Goal: Navigation & Orientation: Find specific page/section

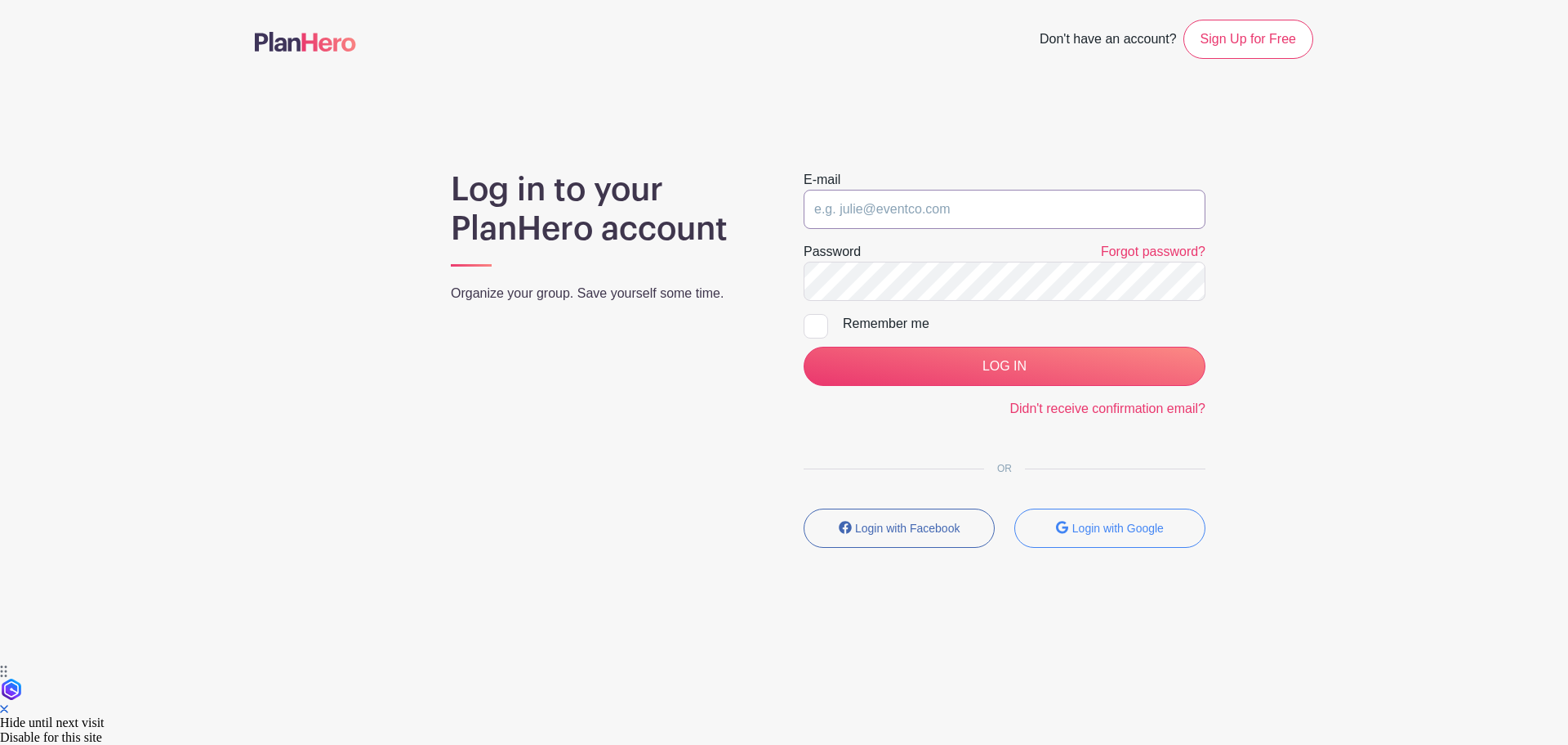
click at [905, 218] on input "email" at bounding box center [1004, 209] width 402 height 39
type input "mireya.valadez@wholefoods.com"
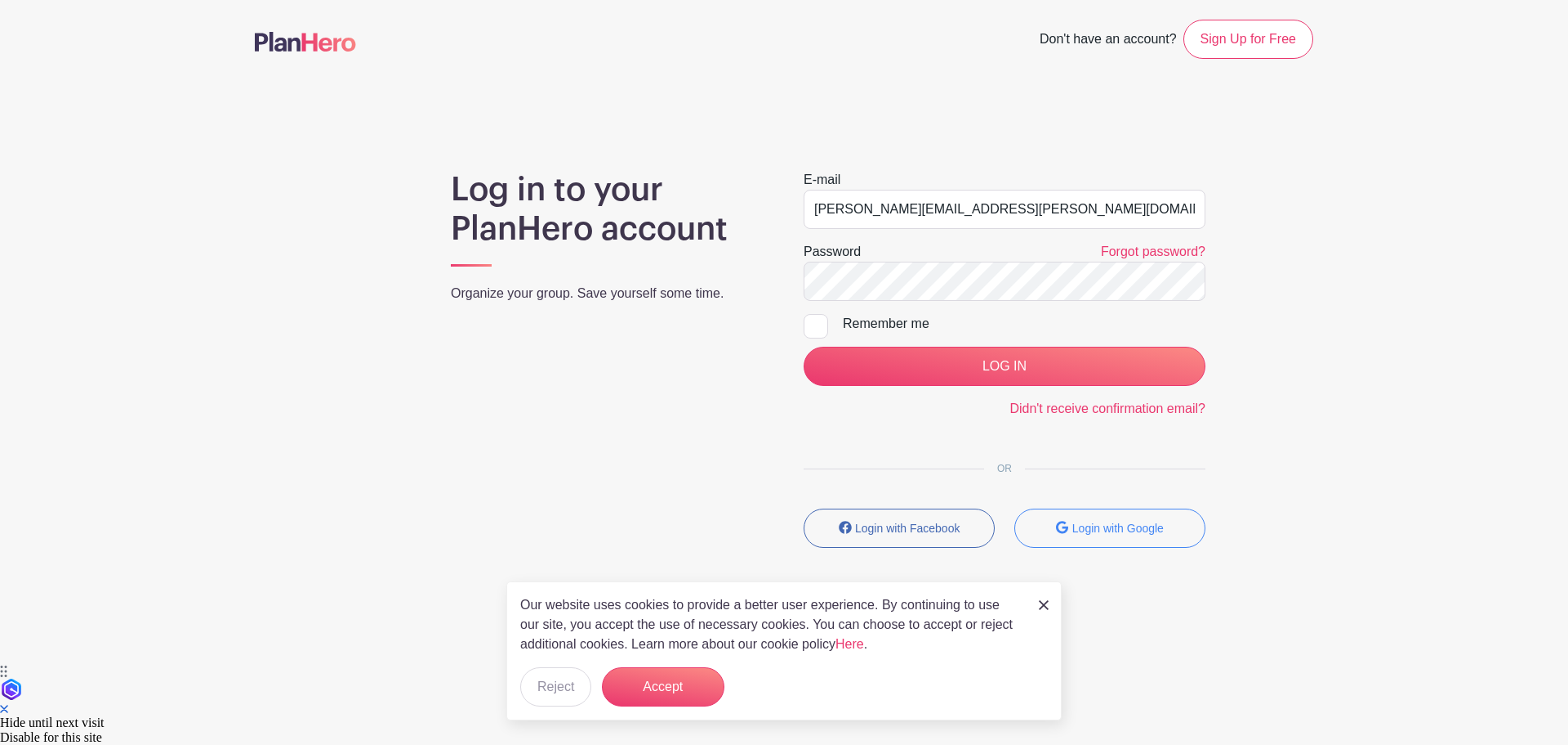
click at [810, 327] on div at bounding box center [815, 326] width 25 height 25
click at [810, 325] on input "Remember me" at bounding box center [808, 319] width 11 height 11
checkbox input "true"
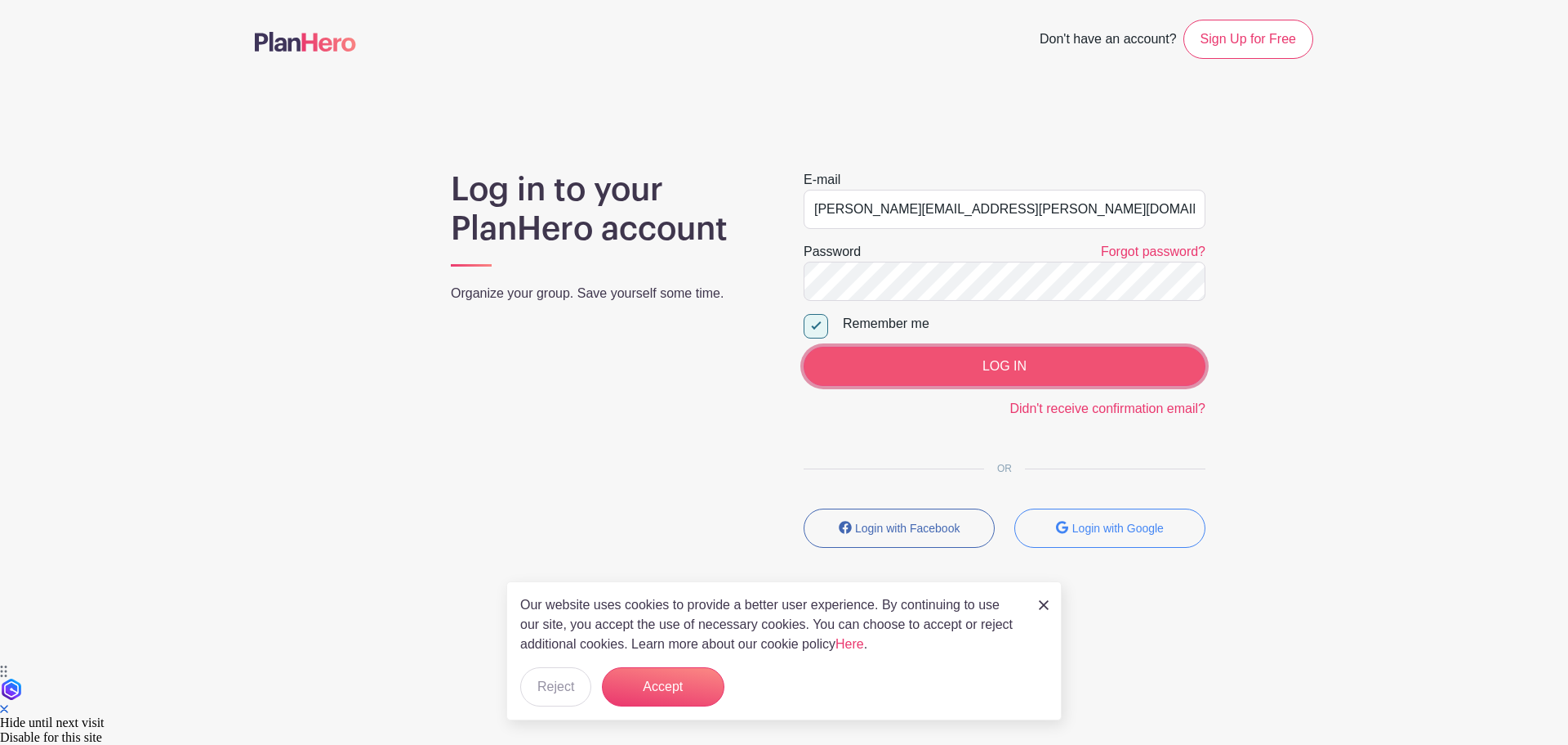
click at [896, 359] on input "LOG IN" at bounding box center [1004, 366] width 402 height 39
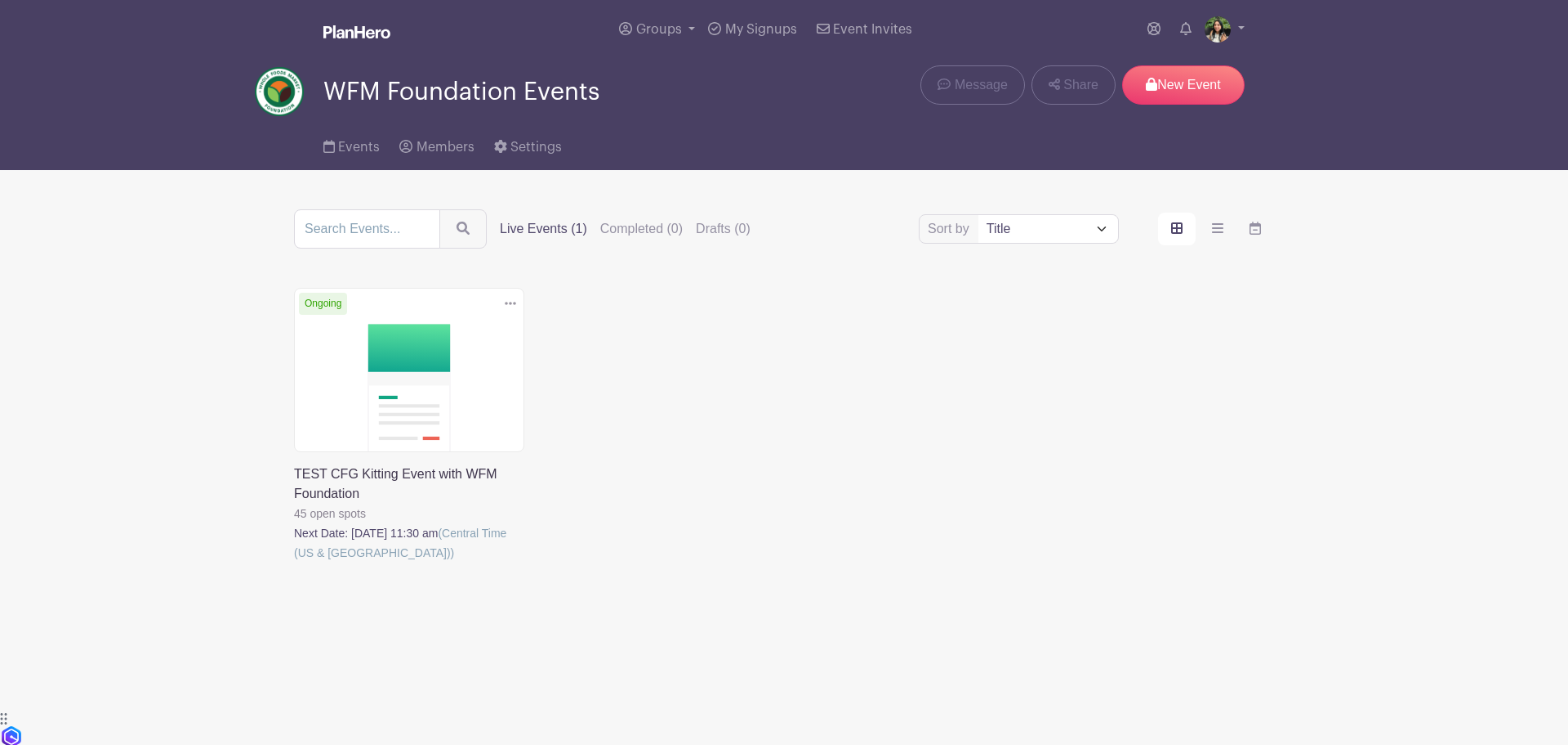
click at [294, 562] on link at bounding box center [294, 562] width 0 height 0
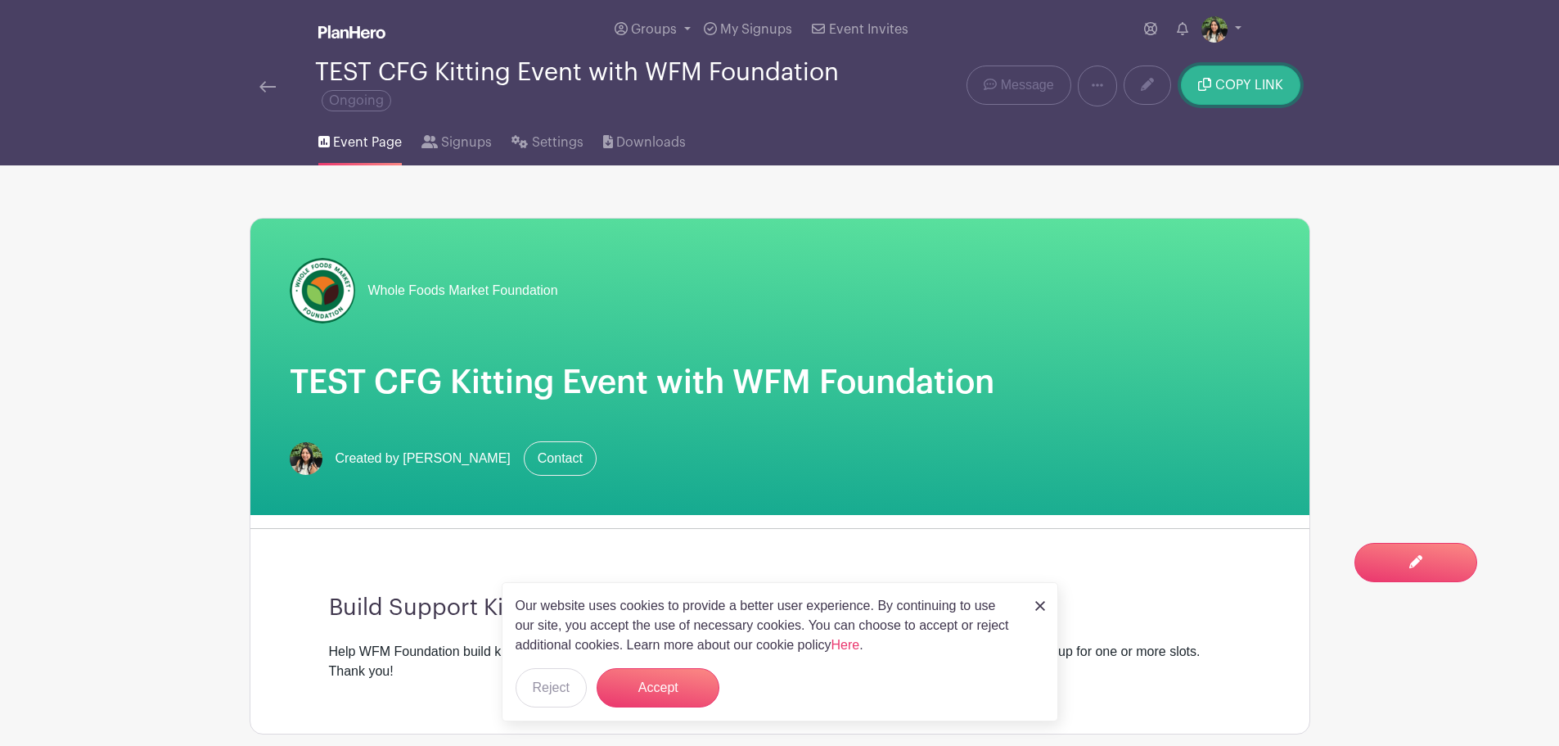
click at [1247, 85] on span "COPY LINK" at bounding box center [1249, 85] width 68 height 13
